Goal: Task Accomplishment & Management: Manage account settings

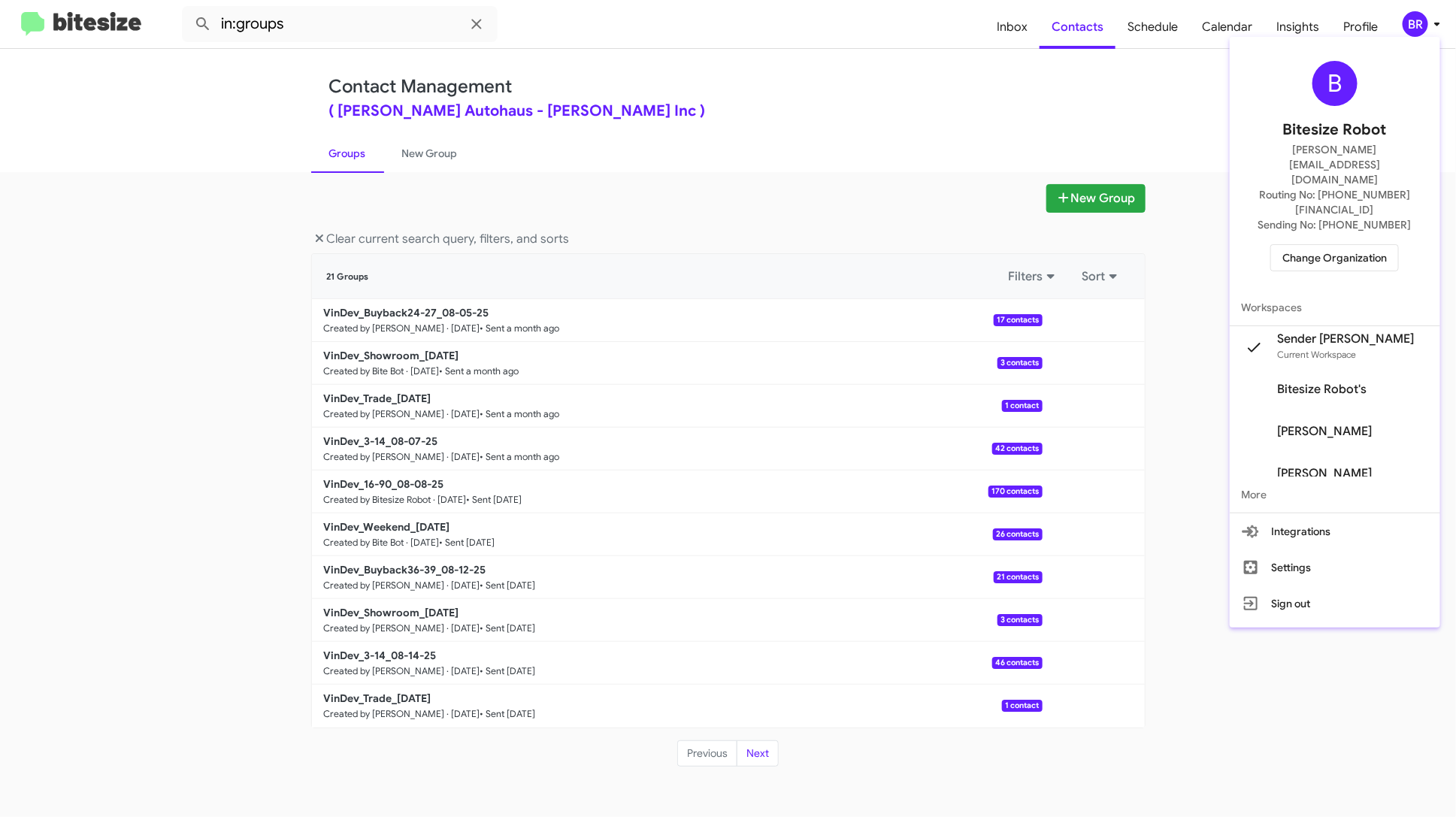
click at [1376, 245] on span "Change Organization" at bounding box center [1334, 258] width 104 height 26
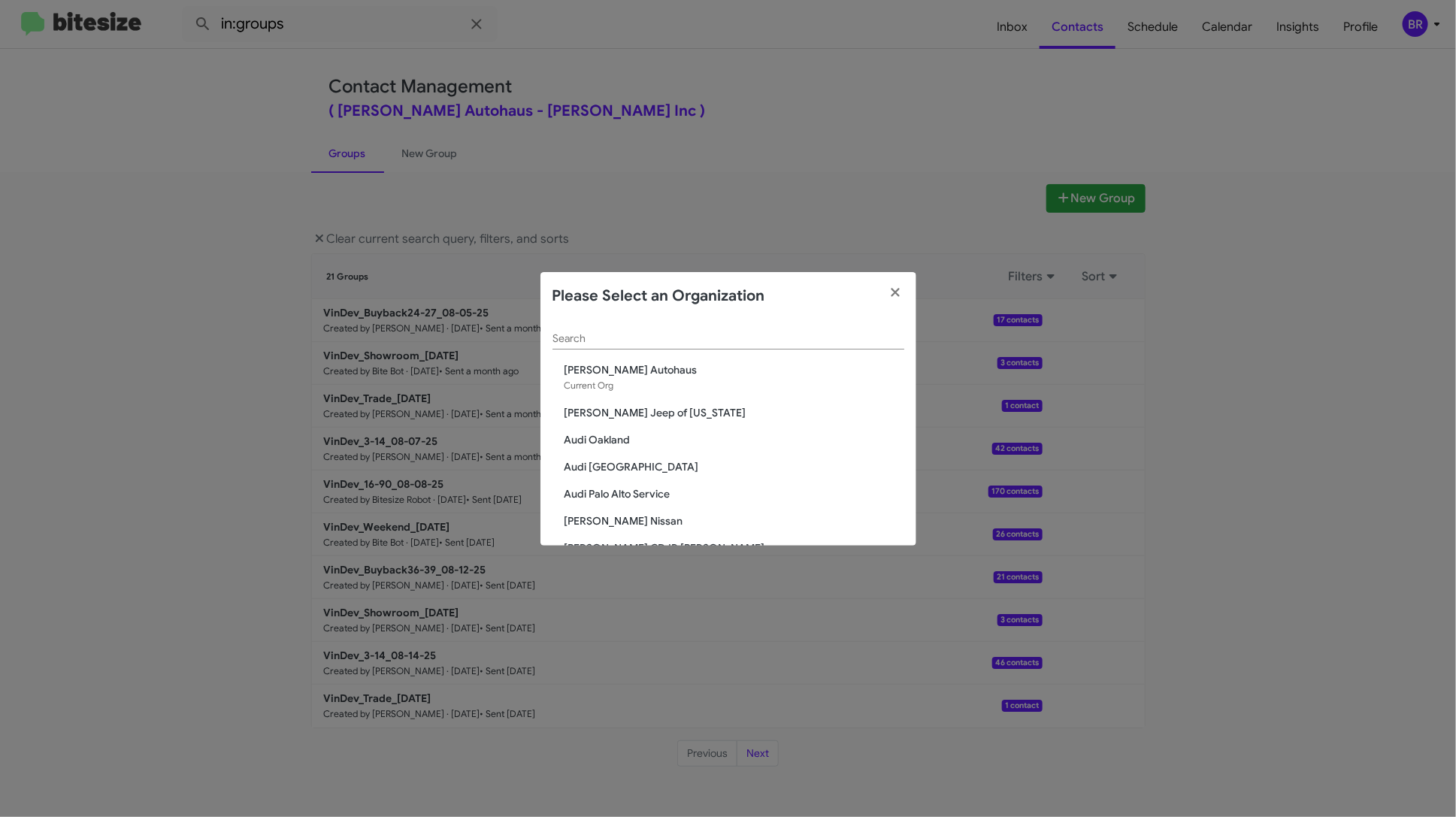
click at [719, 336] on input "Search" at bounding box center [728, 339] width 352 height 12
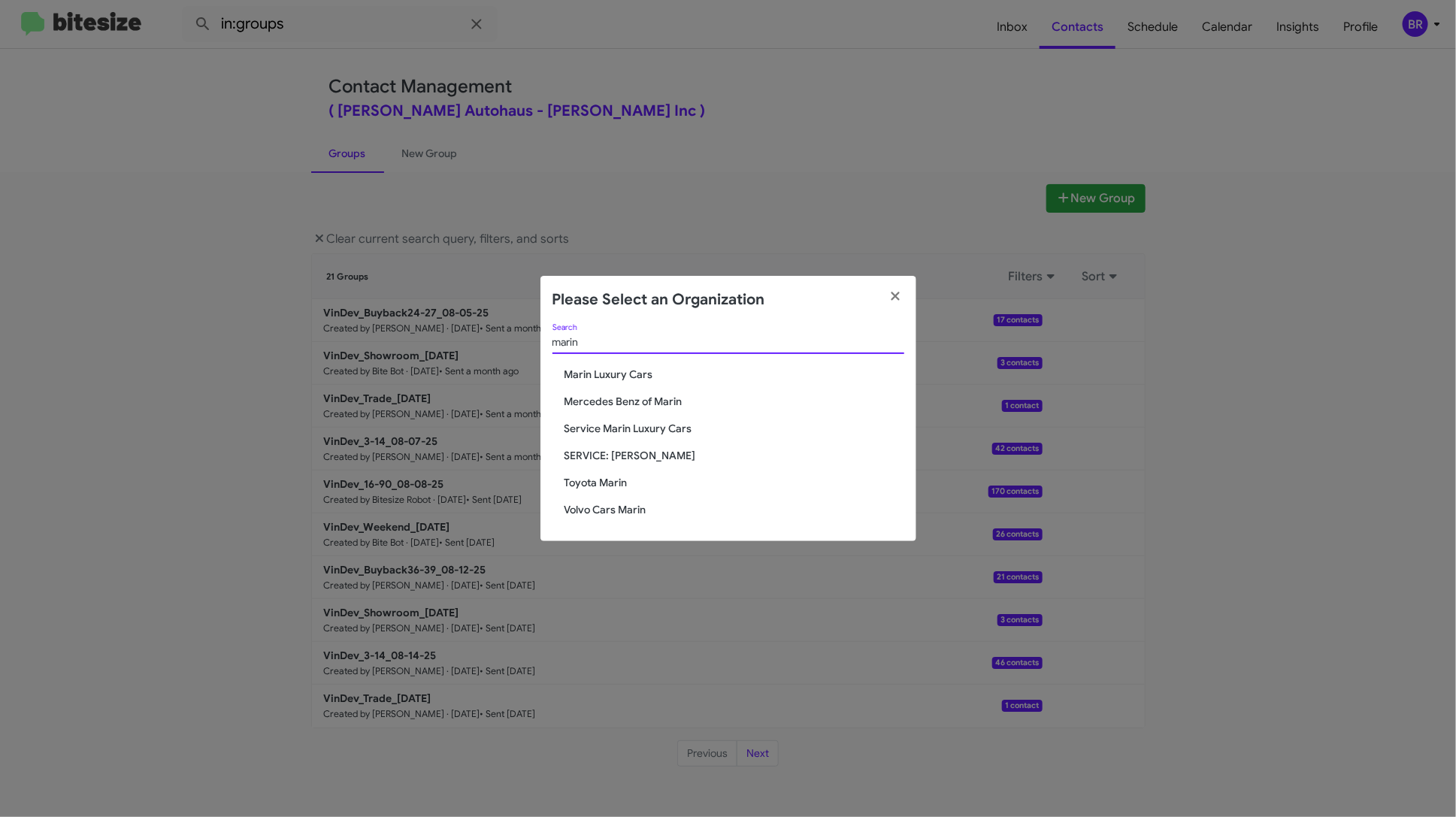
type input "marin"
click at [614, 483] on span "Toyota Marin" at bounding box center [734, 482] width 340 height 15
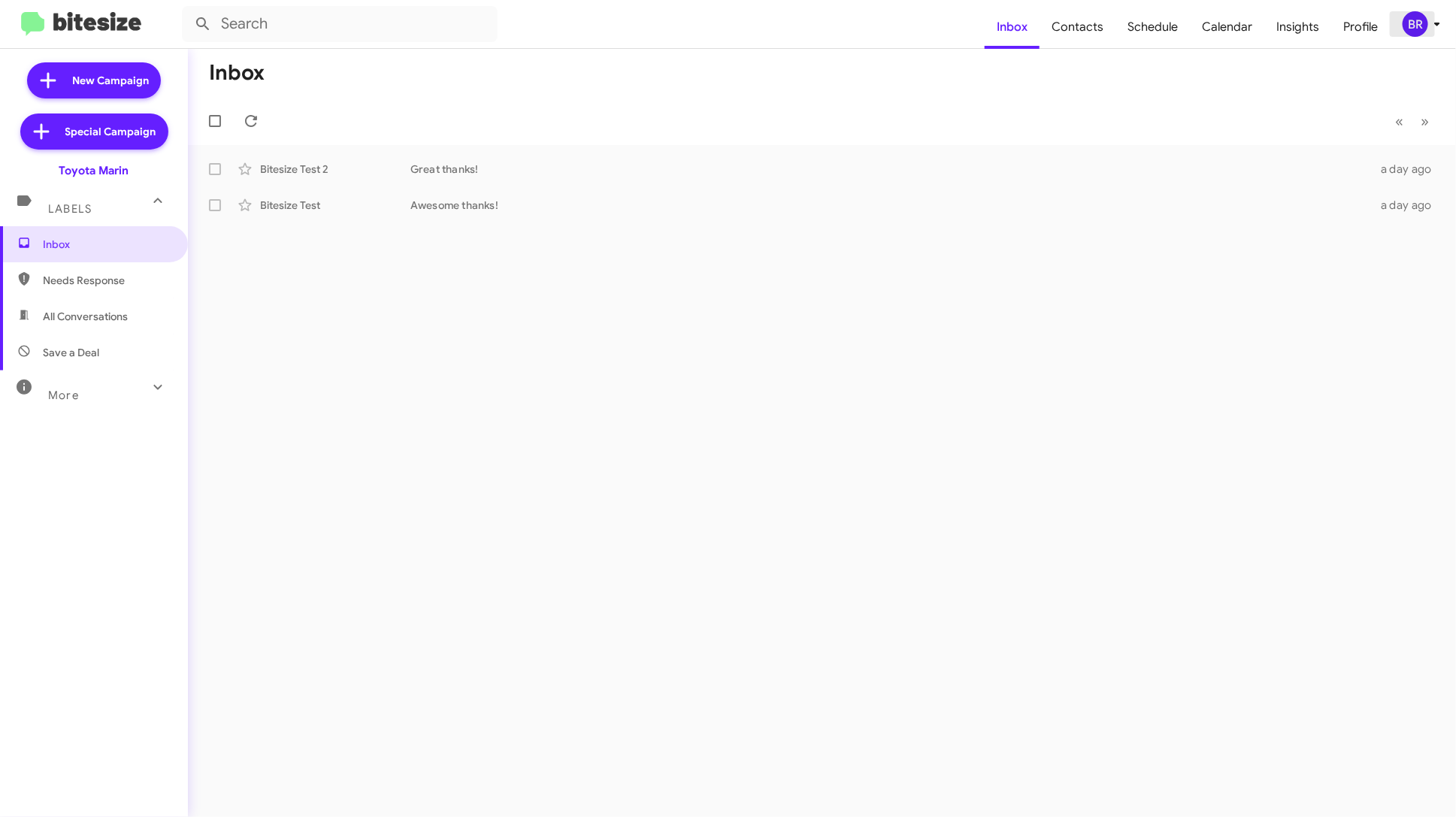
click at [1412, 16] on div "BR" at bounding box center [1415, 24] width 26 height 26
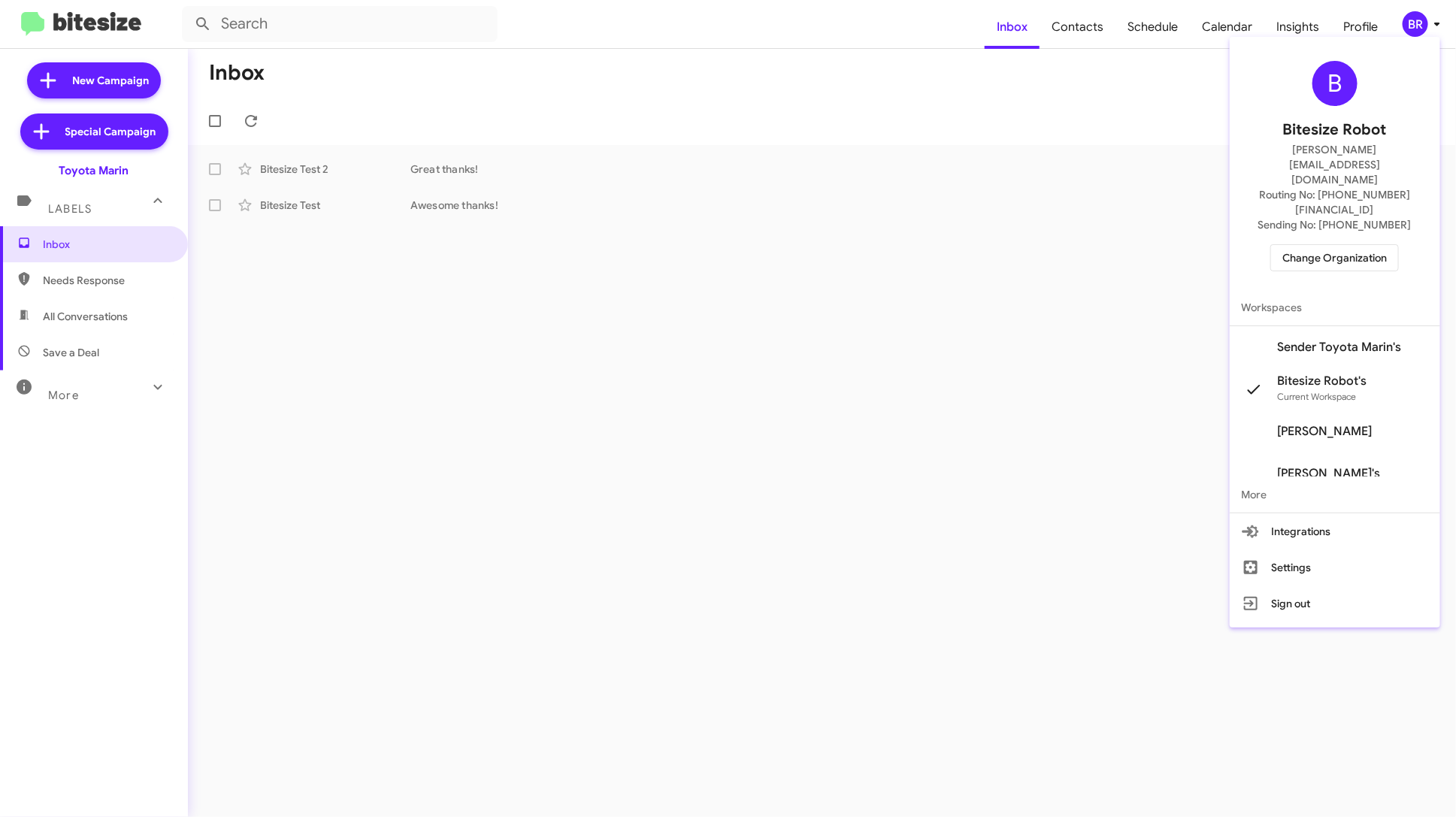
click at [1347, 340] on span "Sender Toyota Marin's" at bounding box center [1340, 347] width 124 height 15
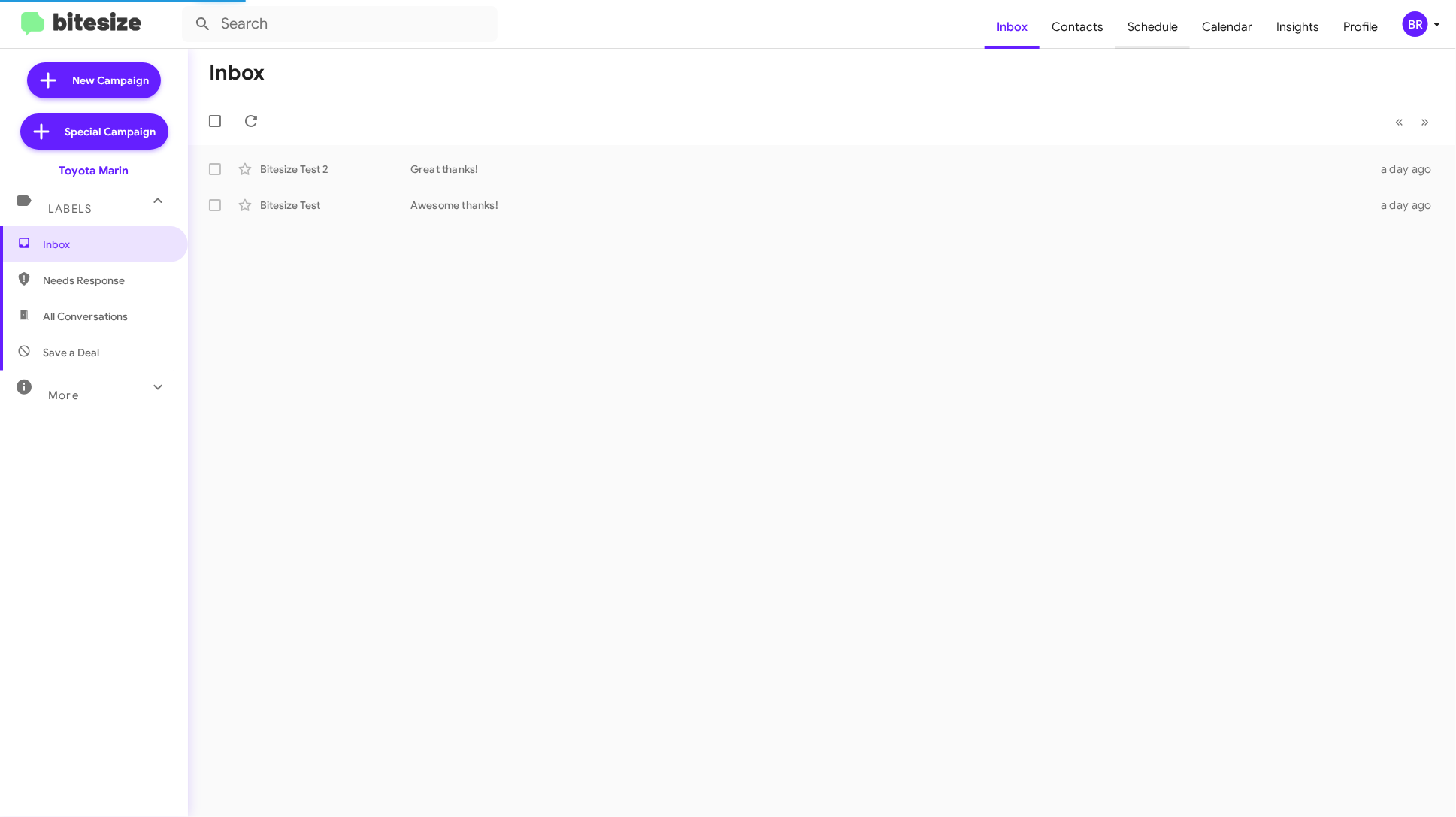
click at [1161, 32] on span "Schedule" at bounding box center [1153, 27] width 75 height 44
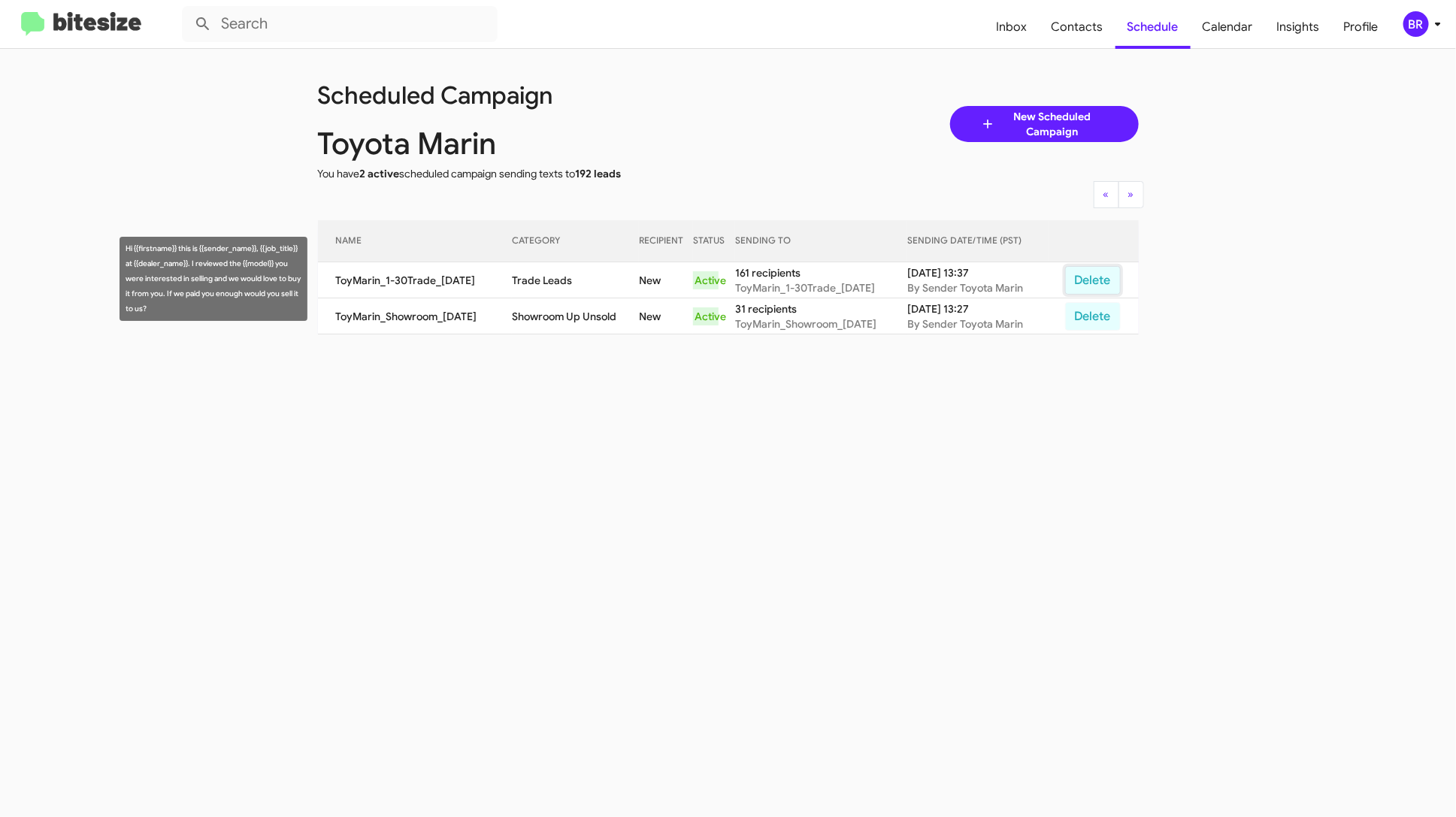
click at [1090, 273] on button "Delete" at bounding box center [1093, 280] width 56 height 29
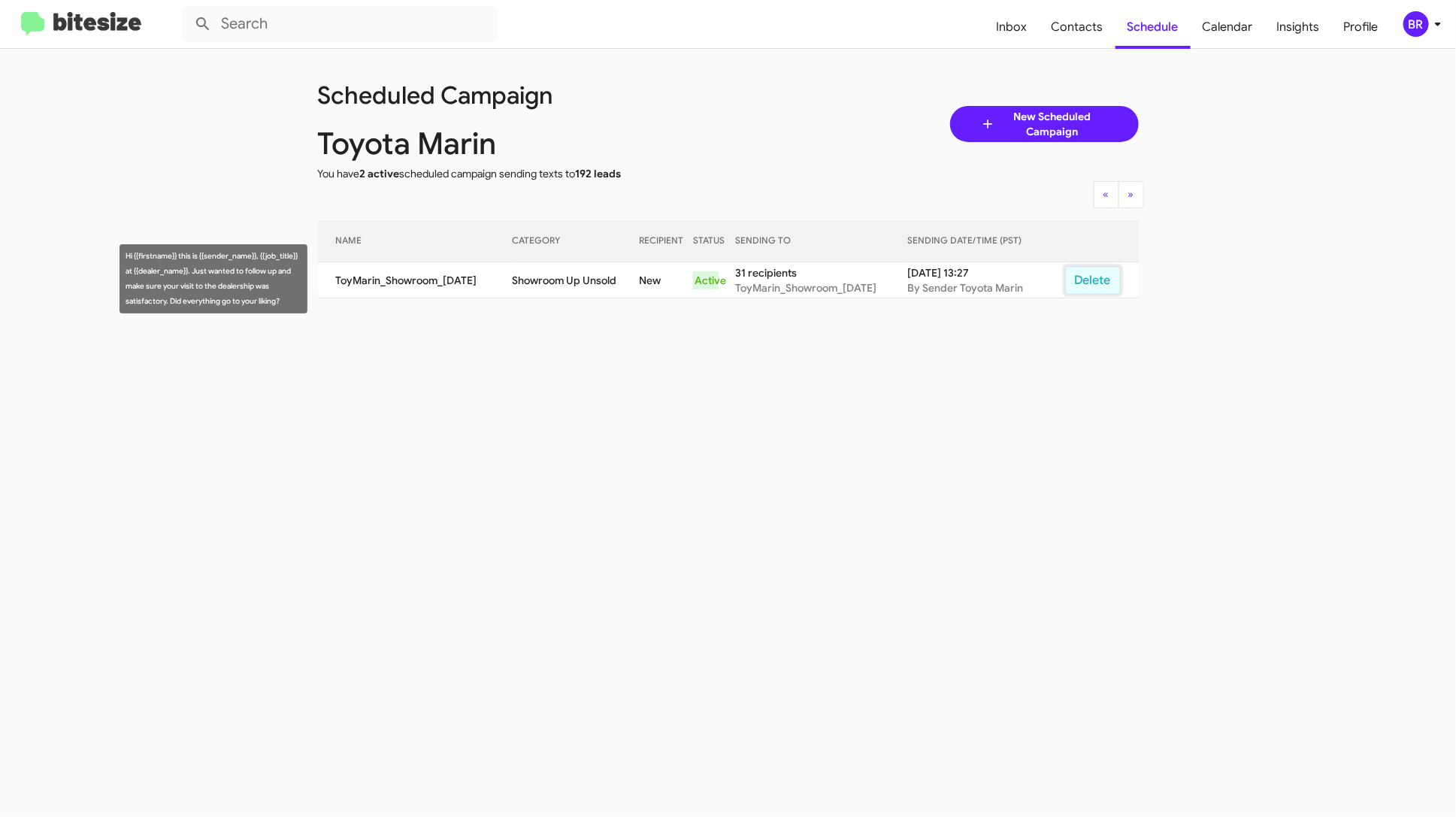
click at [1090, 276] on button "Delete" at bounding box center [1093, 280] width 56 height 29
